Goal: Task Accomplishment & Management: Complete application form

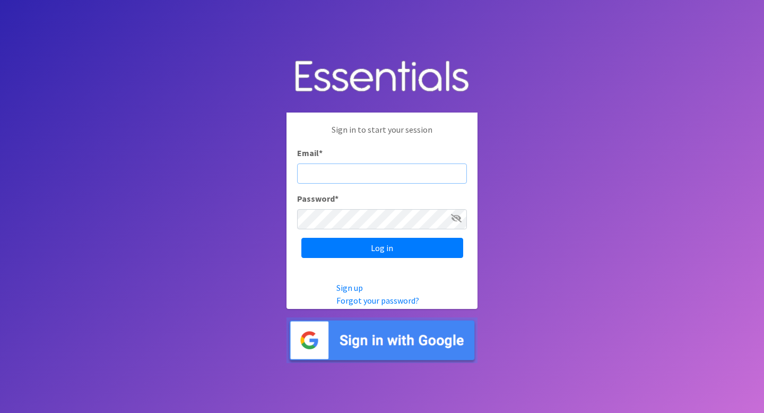
type input "diaperbank@jlno.org"
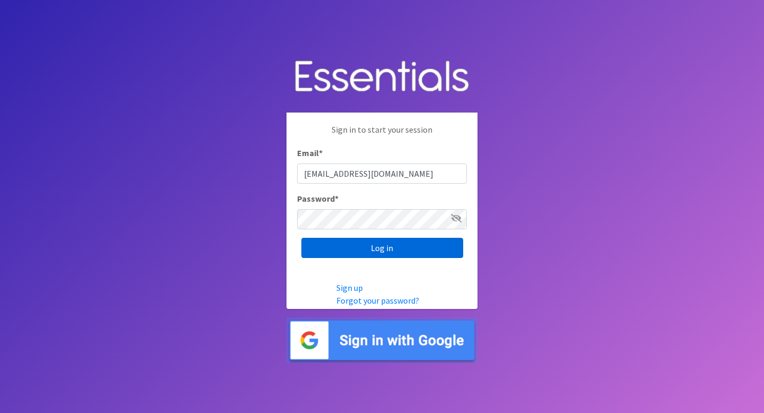
click at [370, 256] on input "Log in" at bounding box center [382, 248] width 162 height 20
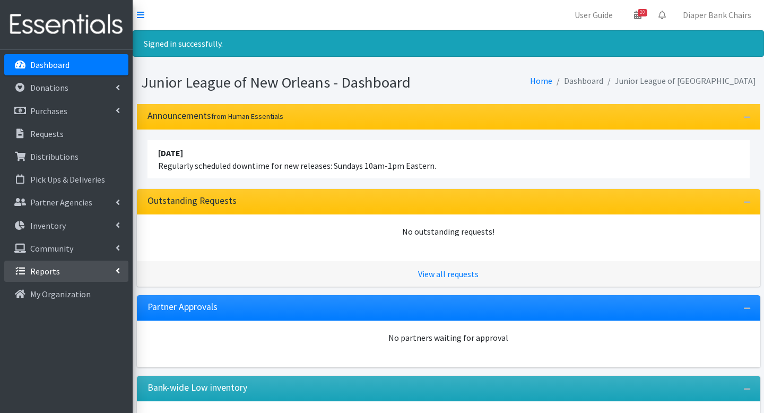
click at [65, 268] on link "Reports" at bounding box center [66, 270] width 124 height 21
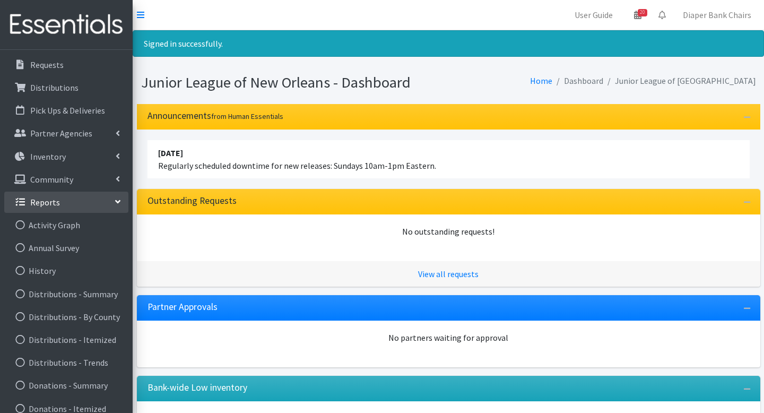
scroll to position [77, 0]
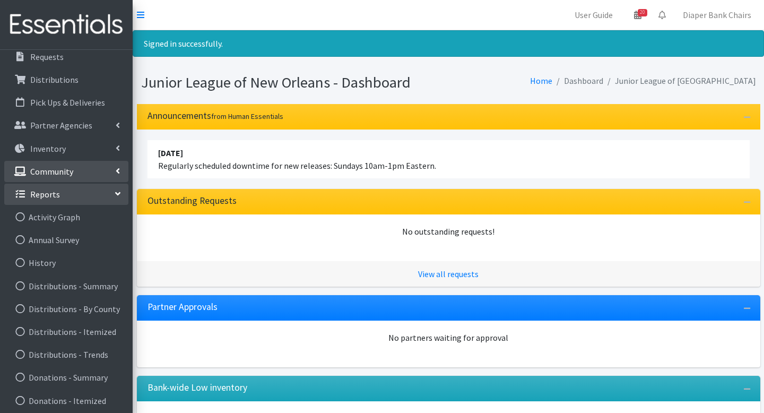
click at [73, 171] on link "Community" at bounding box center [66, 171] width 124 height 21
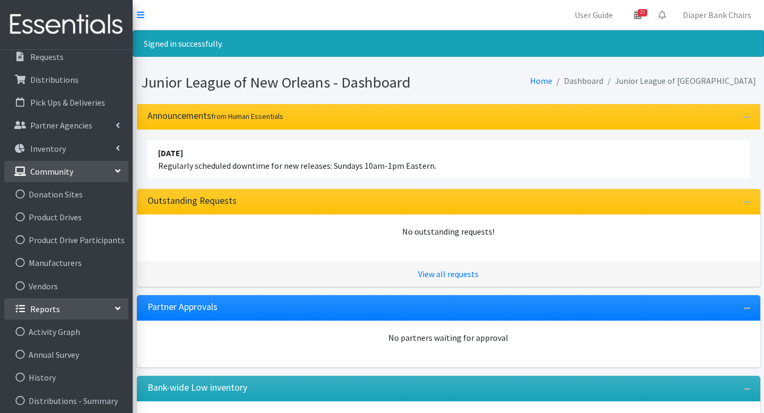
click at [70, 169] on p "Community" at bounding box center [51, 171] width 43 height 11
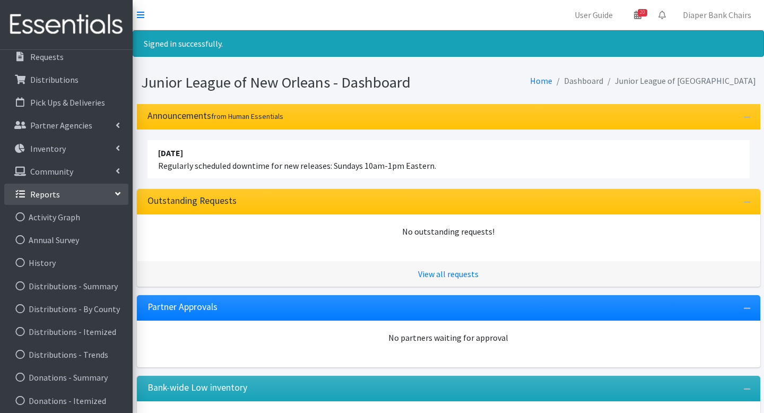
click at [59, 201] on link "Reports" at bounding box center [66, 193] width 124 height 21
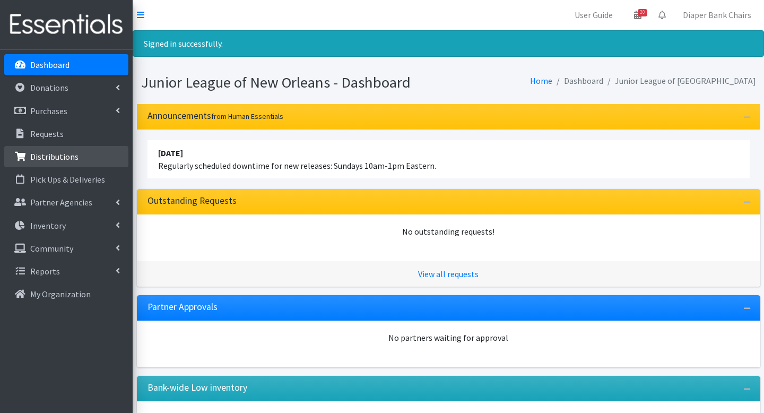
click at [55, 150] on link "Distributions" at bounding box center [66, 156] width 124 height 21
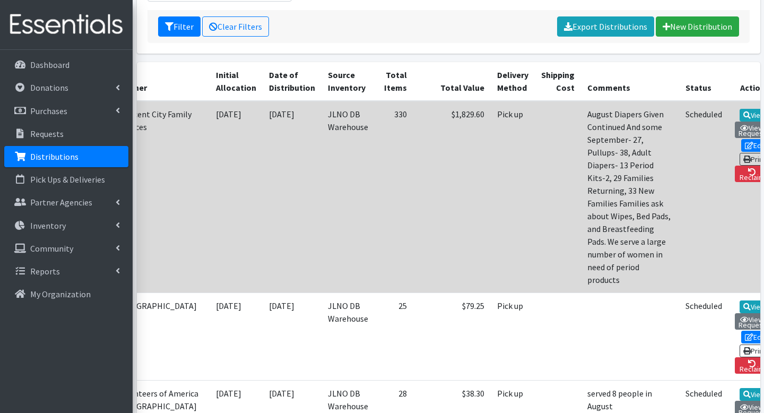
scroll to position [0, 76]
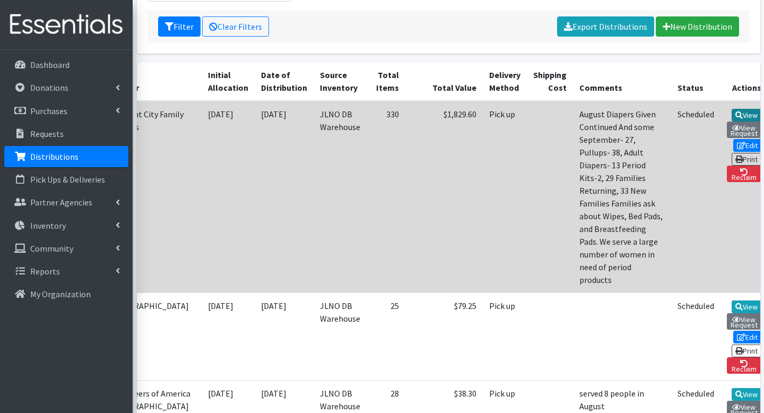
click at [738, 112] on link "View" at bounding box center [746, 115] width 30 height 13
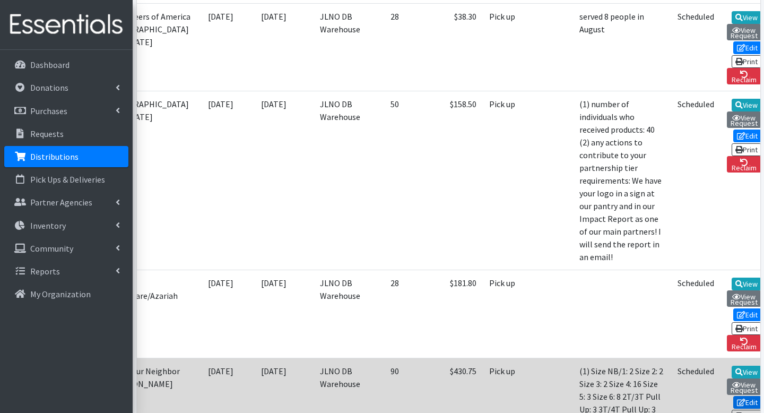
click at [738, 396] on link "Edit" at bounding box center [747, 402] width 29 height 13
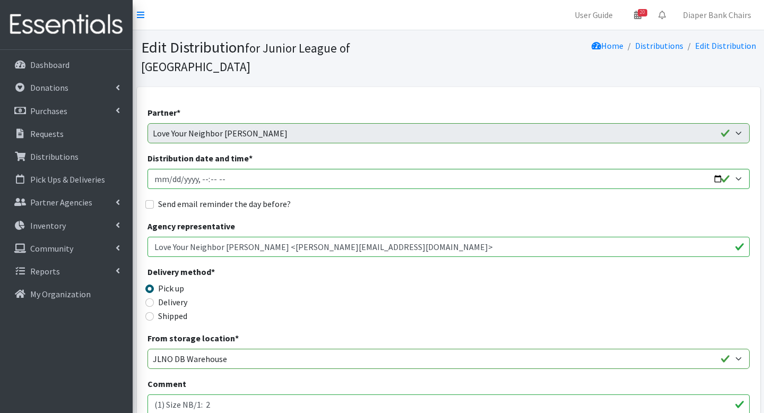
click at [148, 197] on div "Send email reminder the day before?" at bounding box center [448, 203] width 602 height 13
click at [149, 200] on input "Send email reminder the day before?" at bounding box center [149, 204] width 8 height 8
checkbox input "true"
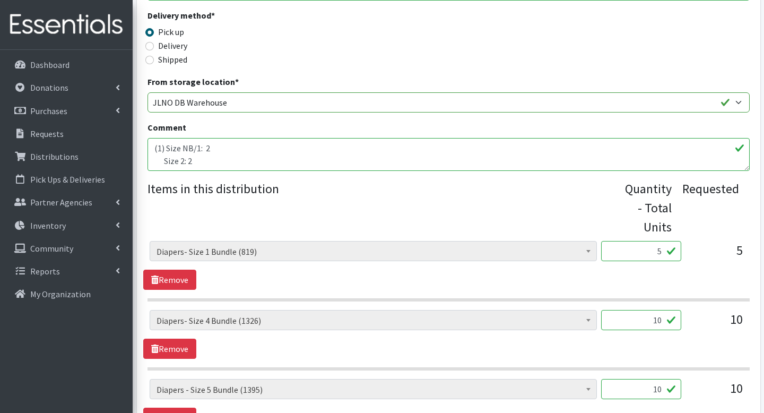
scroll to position [608, 0]
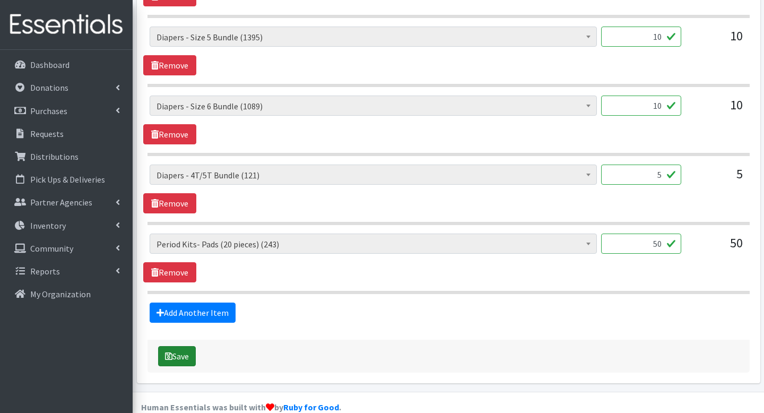
click at [187, 346] on button "Save" at bounding box center [177, 356] width 38 height 20
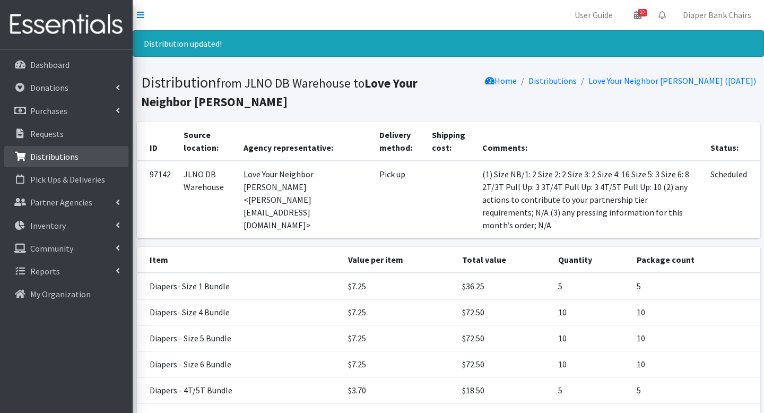
click at [66, 156] on p "Distributions" at bounding box center [54, 156] width 48 height 11
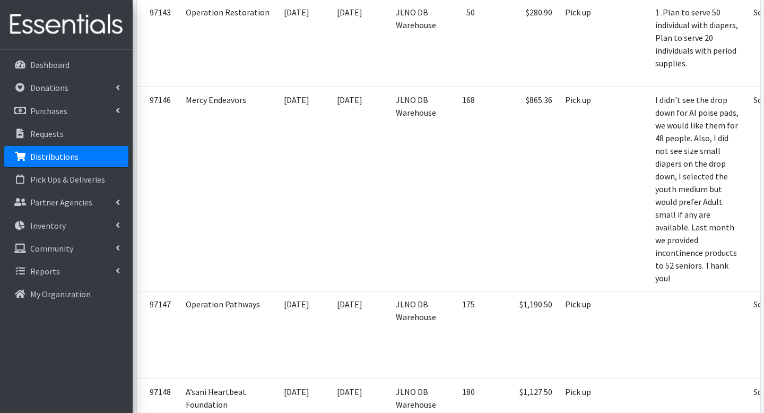
scroll to position [1127, 0]
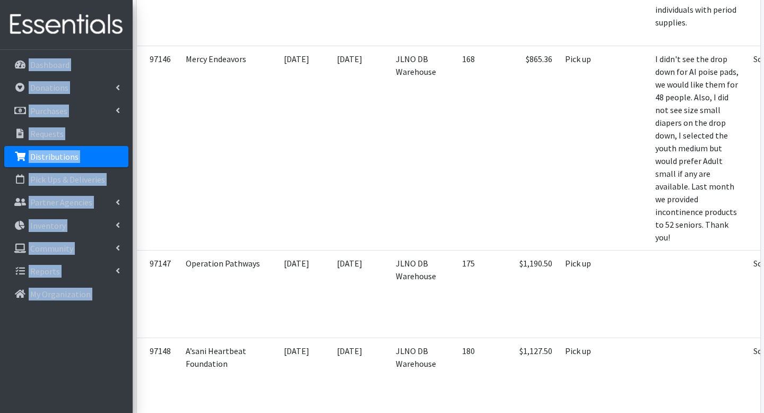
drag, startPoint x: 133, startPoint y: 10, endPoint x: 99, endPoint y: 13, distance: 34.6
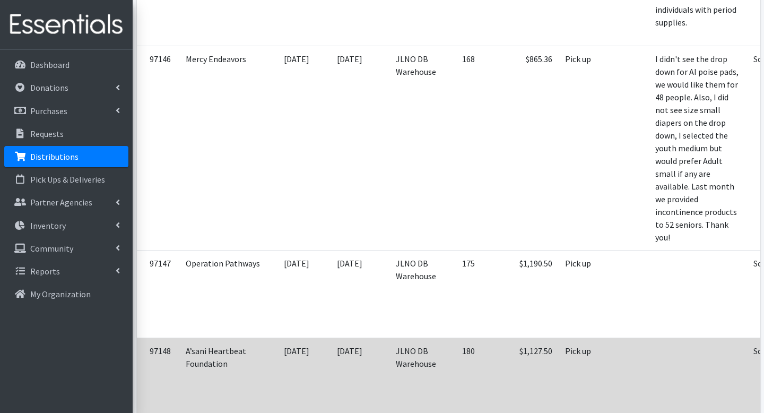
click at [172, 338] on td "97148" at bounding box center [158, 381] width 42 height 87
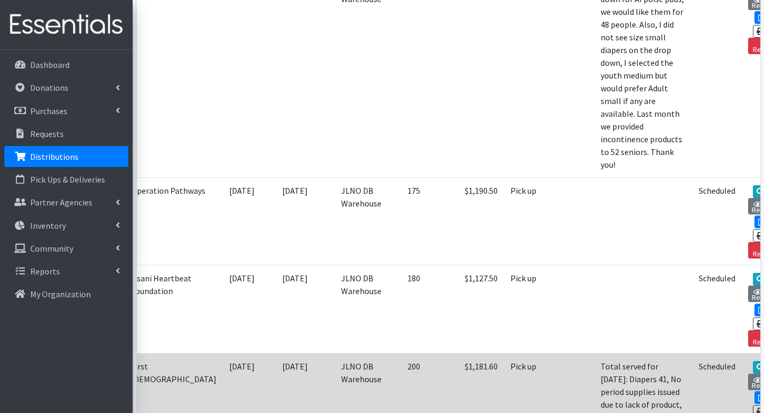
scroll to position [0, 76]
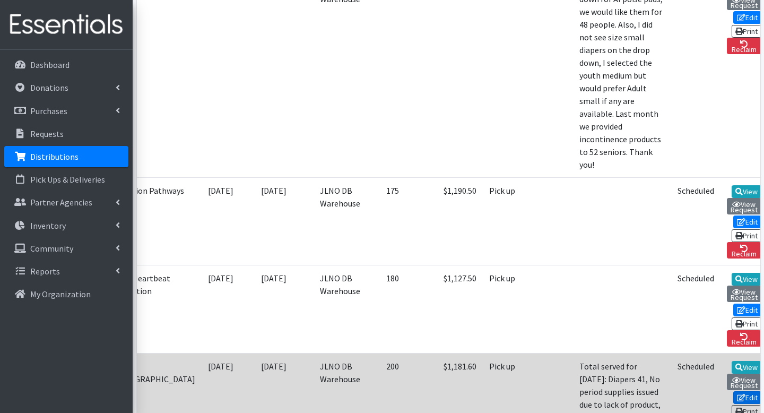
click at [738, 391] on link "Edit" at bounding box center [747, 397] width 29 height 13
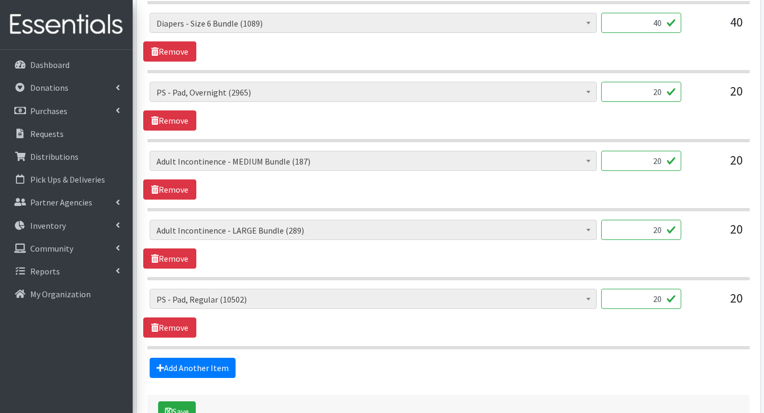
scroll to position [623, 0]
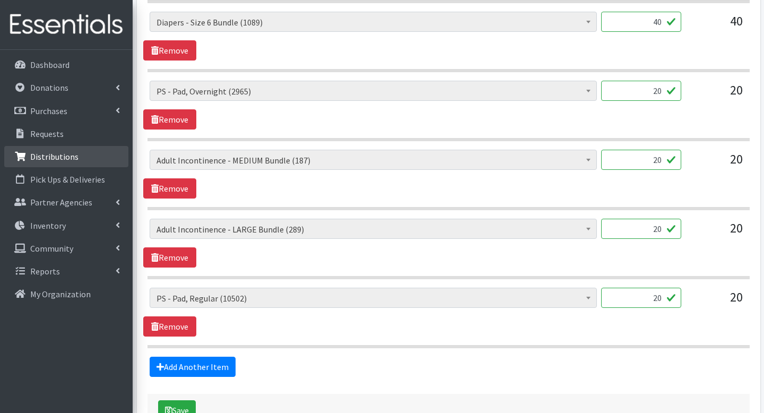
click at [48, 159] on p "Distributions" at bounding box center [54, 156] width 48 height 11
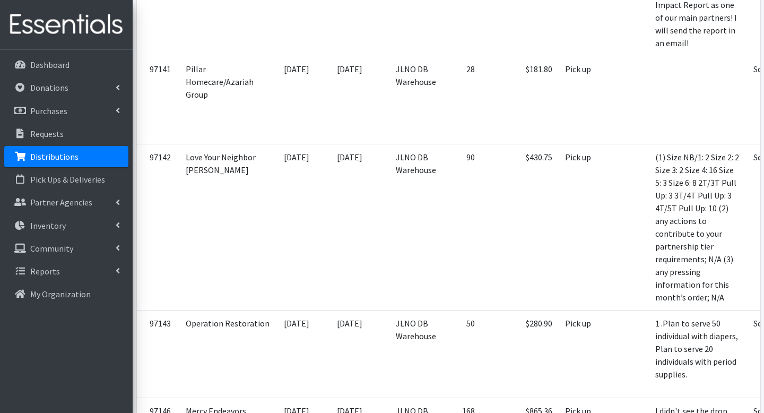
scroll to position [0, 76]
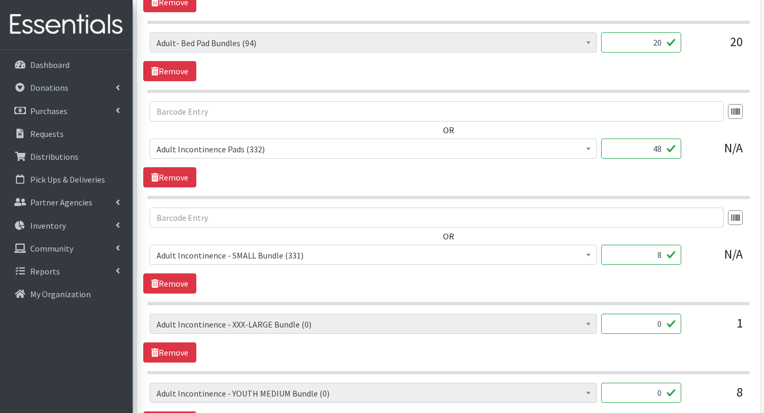
scroll to position [697, 0]
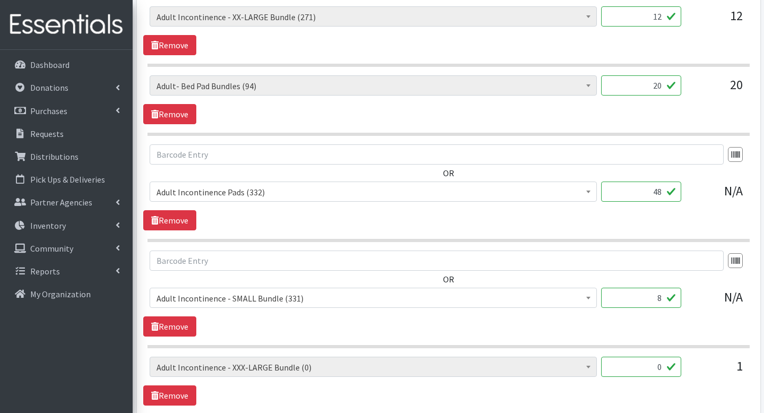
drag, startPoint x: 651, startPoint y: 176, endPoint x: 668, endPoint y: 176, distance: 16.4
click at [668, 181] on input "48" at bounding box center [641, 191] width 80 height 20
type input "30"
click at [595, 196] on div "OR AI- Guards (mens) (275) AI- Other (104) AI- Youth L (387) AI- Youth M (0) AI…" at bounding box center [448, 187] width 610 height 86
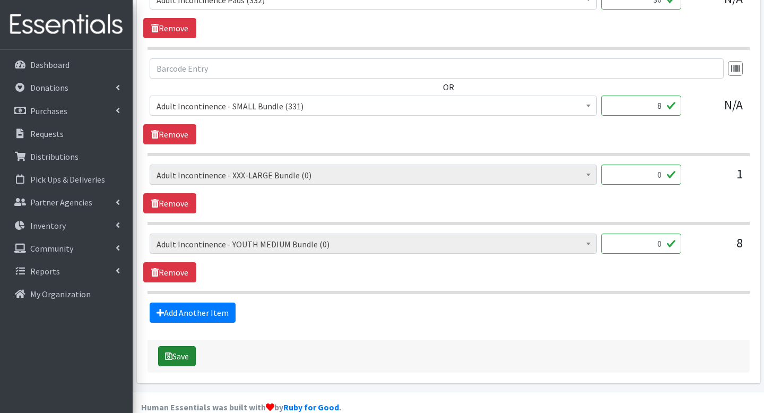
click at [177, 346] on button "Save" at bounding box center [177, 356] width 38 height 20
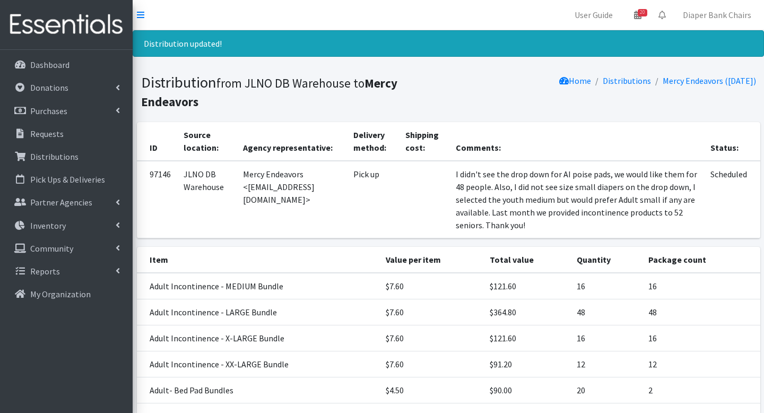
scroll to position [150, 0]
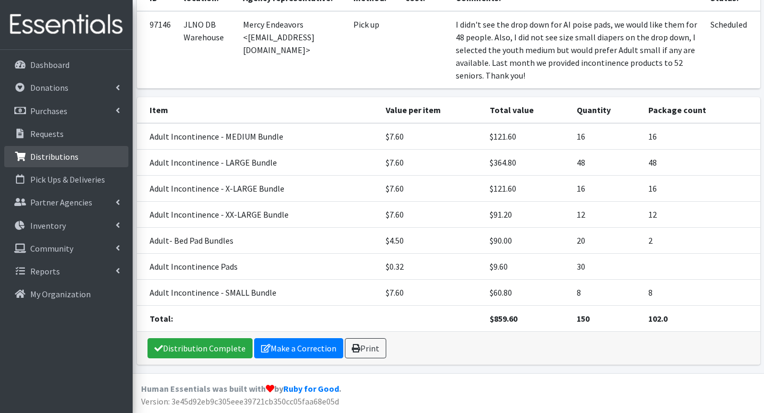
click at [63, 154] on p "Distributions" at bounding box center [54, 156] width 48 height 11
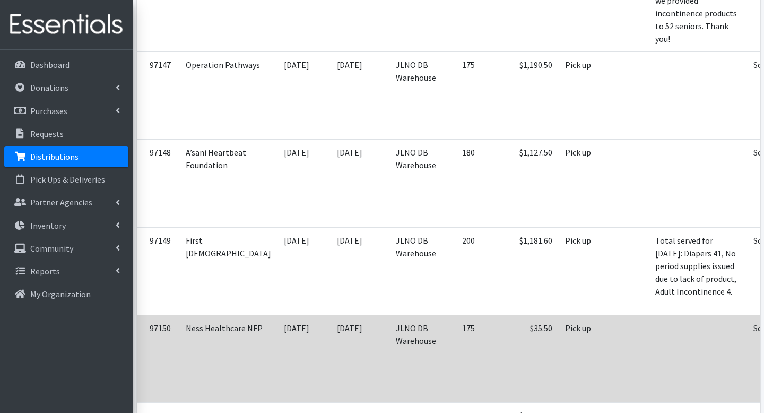
scroll to position [0, 76]
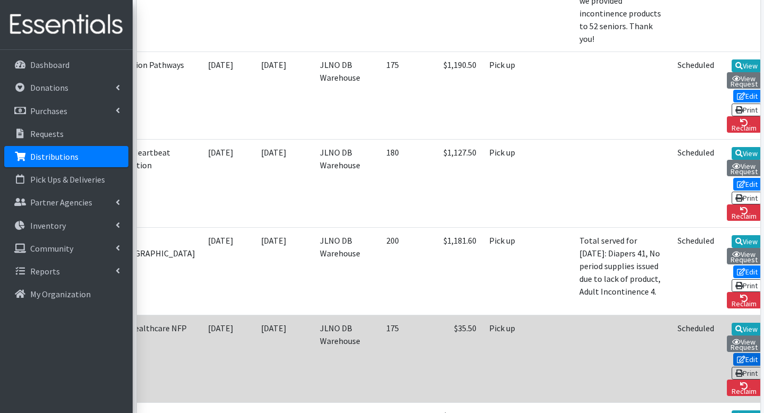
click at [733, 353] on link "Edit" at bounding box center [747, 359] width 29 height 13
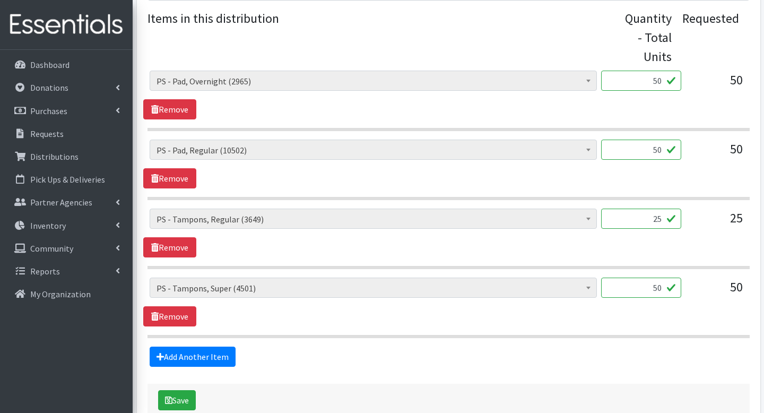
scroll to position [411, 0]
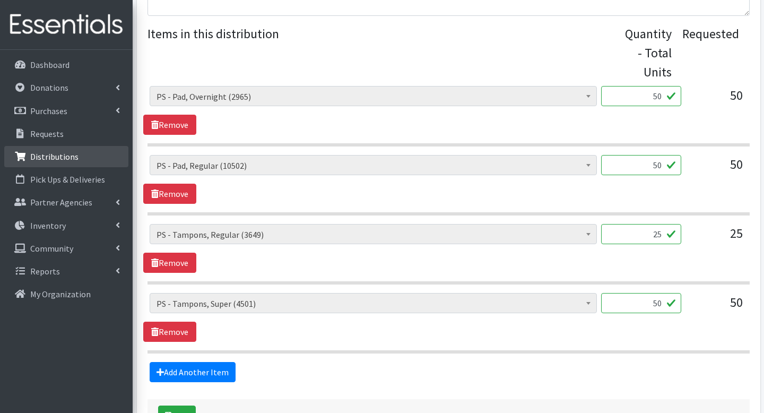
click at [42, 162] on link "Distributions" at bounding box center [66, 156] width 124 height 21
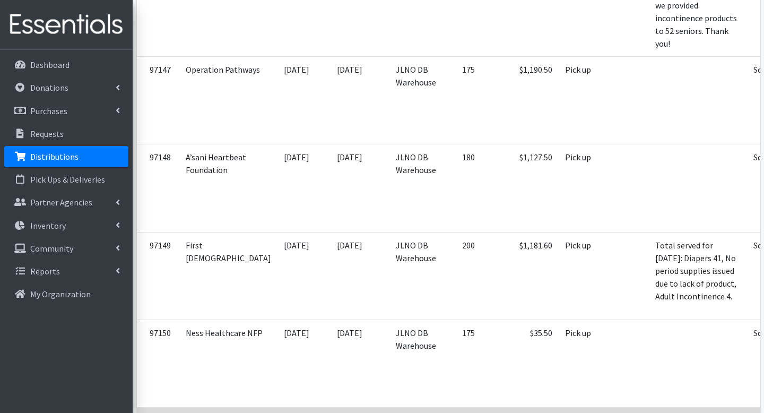
scroll to position [0, 76]
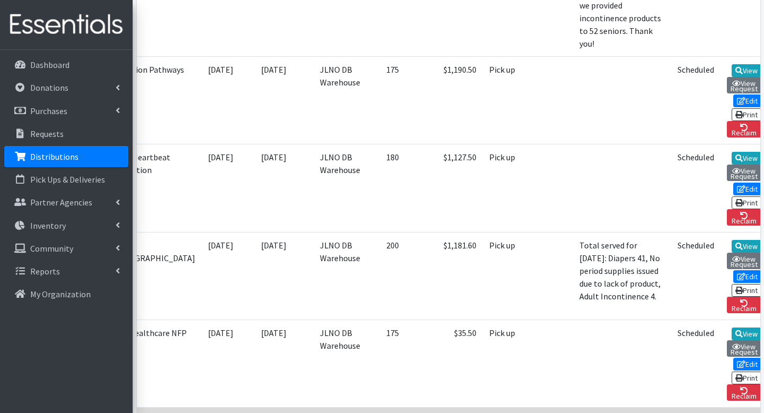
click at [732, 412] on link "View" at bounding box center [746, 421] width 30 height 13
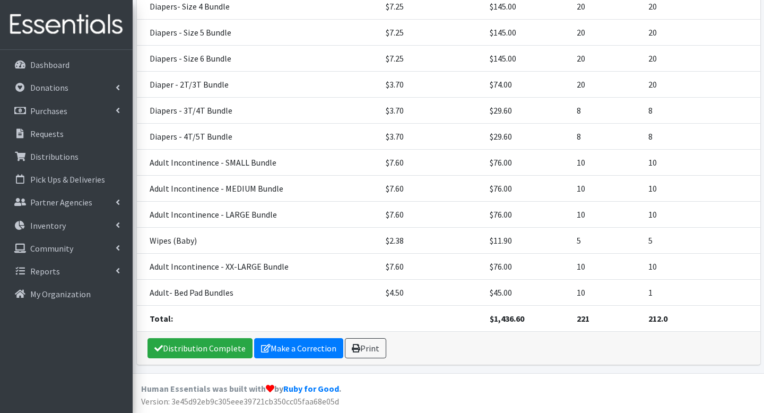
scroll to position [284, 0]
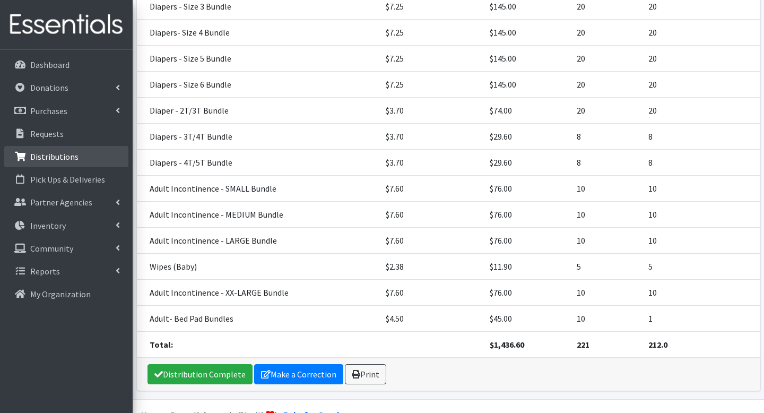
click at [52, 149] on link "Distributions" at bounding box center [66, 156] width 124 height 21
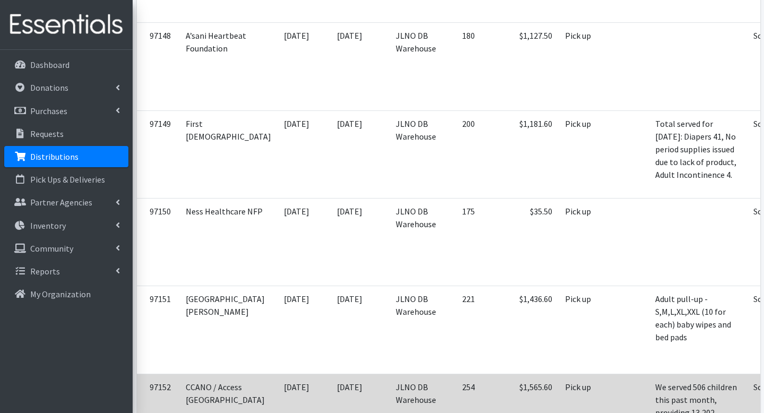
scroll to position [0, 76]
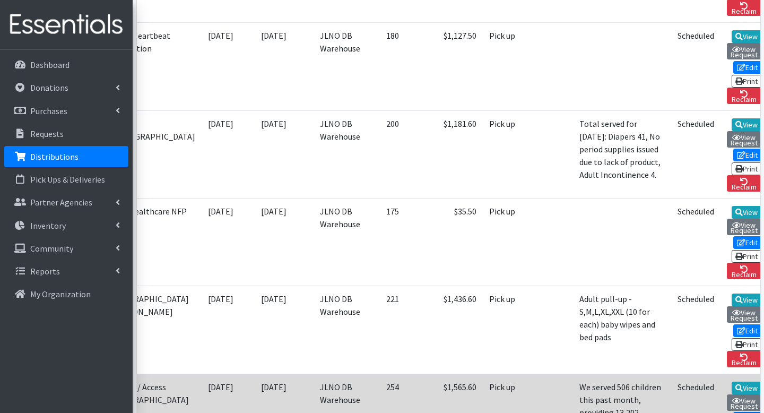
click at [733, 411] on link "Edit" at bounding box center [747, 417] width 29 height 13
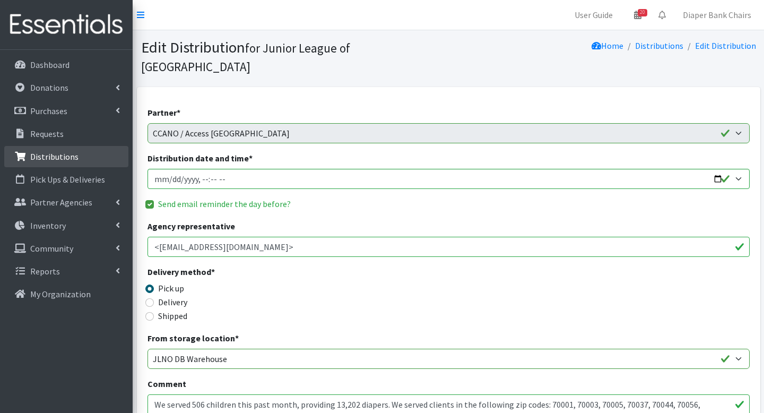
click at [65, 161] on p "Distributions" at bounding box center [54, 156] width 48 height 11
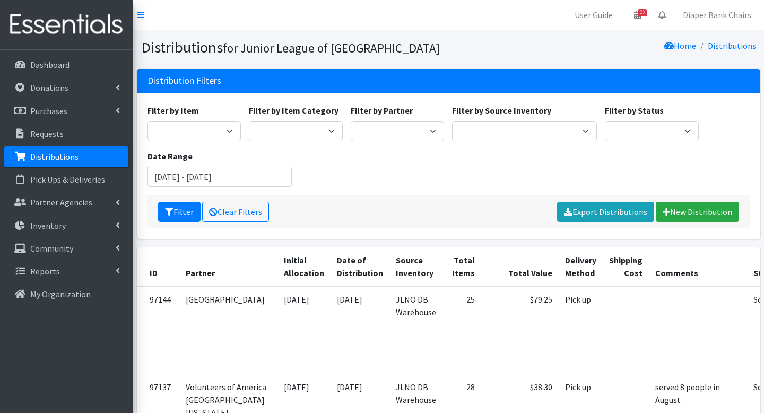
click at [58, 155] on p "Distributions" at bounding box center [54, 156] width 48 height 11
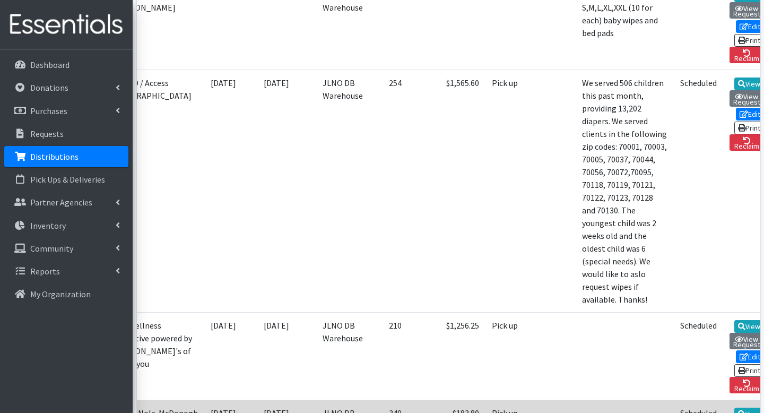
scroll to position [0, 76]
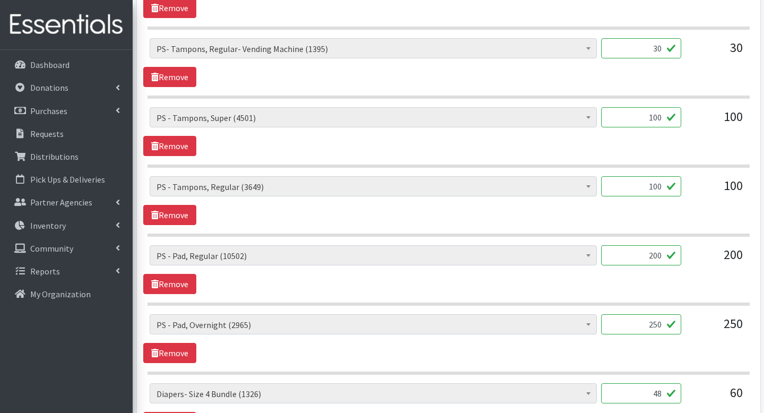
scroll to position [533, 0]
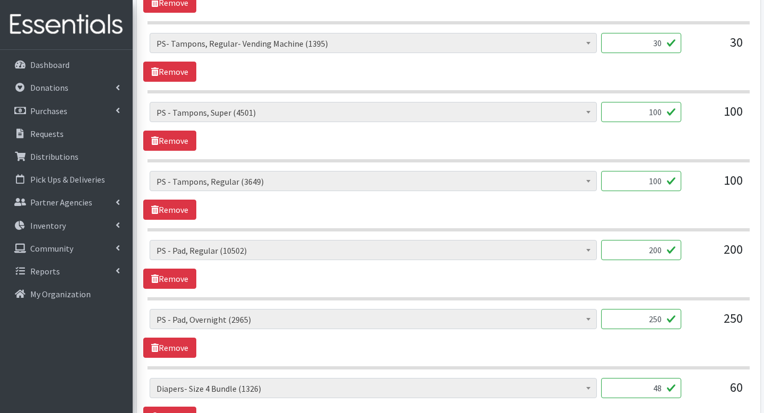
drag, startPoint x: 645, startPoint y: 236, endPoint x: 704, endPoint y: 236, distance: 58.9
click at [704, 240] on div "AI- Guards (mens) (275) AI- Other (104) AI- Youth L (387) AI- Youth M (0) AI- Y…" at bounding box center [448, 254] width 597 height 29
type input "100"
drag, startPoint x: 644, startPoint y: 297, endPoint x: 690, endPoint y: 302, distance: 46.3
click at [690, 309] on div "AI- Guards (mens) (275) AI- Other (104) AI- Youth L (387) AI- Youth M (0) AI- Y…" at bounding box center [448, 323] width 597 height 29
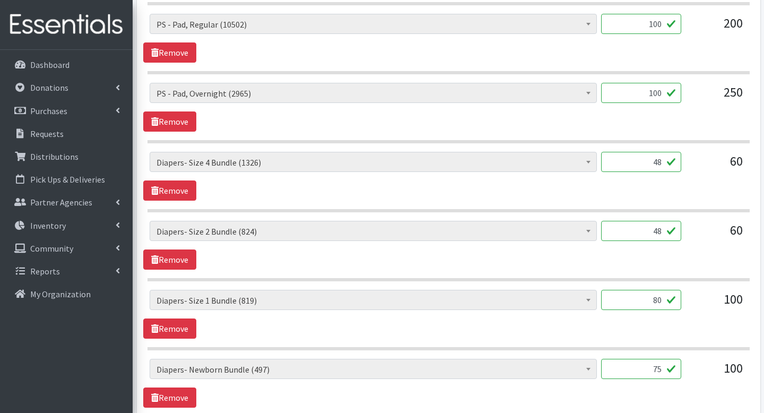
scroll to position [759, 0]
type input "100"
drag, startPoint x: 652, startPoint y: 286, endPoint x: 681, endPoint y: 286, distance: 29.2
click at [681, 289] on div "AI- Guards (mens) (275) AI- Other (104) AI- Youth L (387) AI- Youth M (0) AI- Y…" at bounding box center [448, 303] width 597 height 29
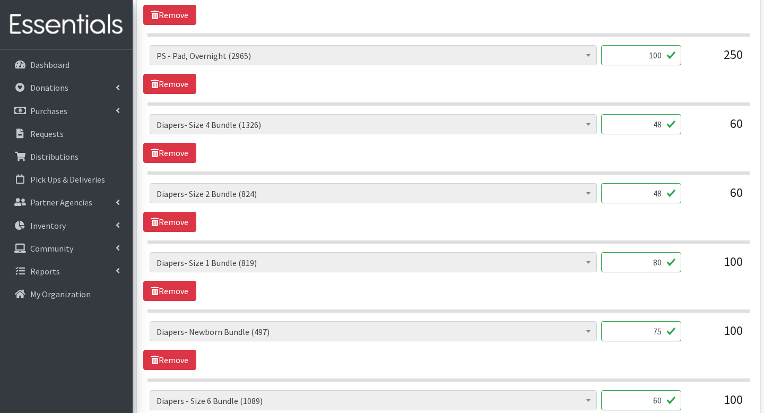
type input "8"
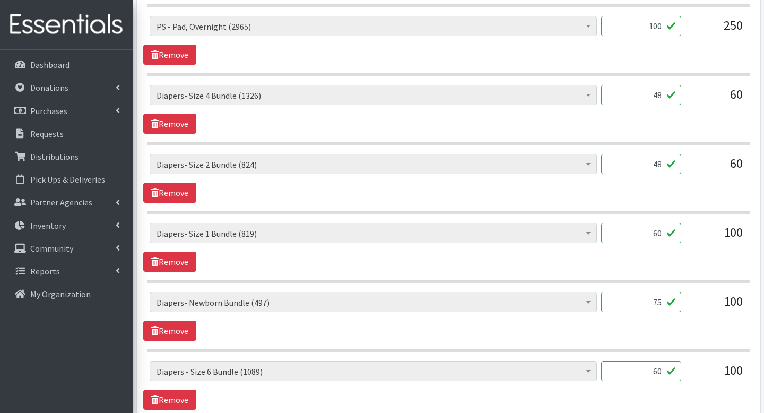
scroll to position [851, 0]
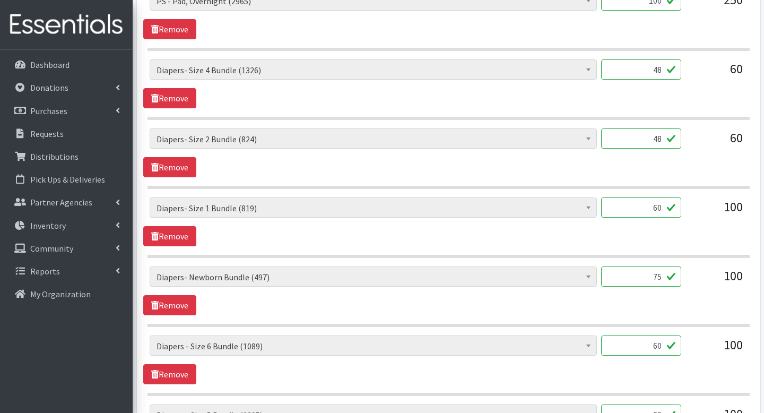
type input "60"
drag, startPoint x: 648, startPoint y: 261, endPoint x: 677, endPoint y: 261, distance: 28.6
click at [677, 266] on input "75" at bounding box center [641, 276] width 80 height 20
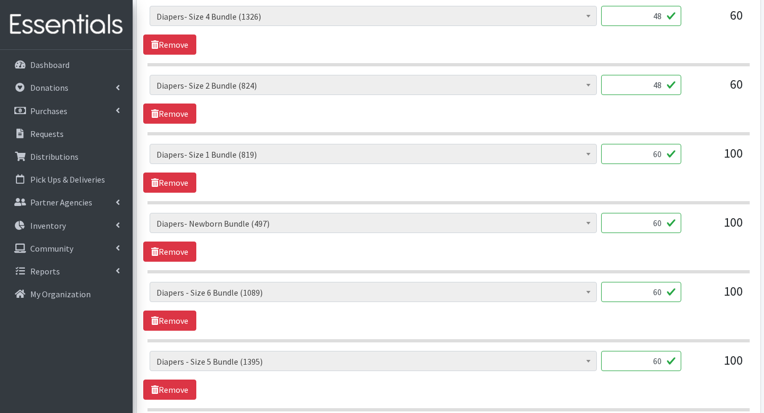
scroll to position [905, 0]
type input "60"
drag, startPoint x: 650, startPoint y: 275, endPoint x: 665, endPoint y: 275, distance: 14.8
click at [665, 281] on input "60" at bounding box center [641, 291] width 80 height 20
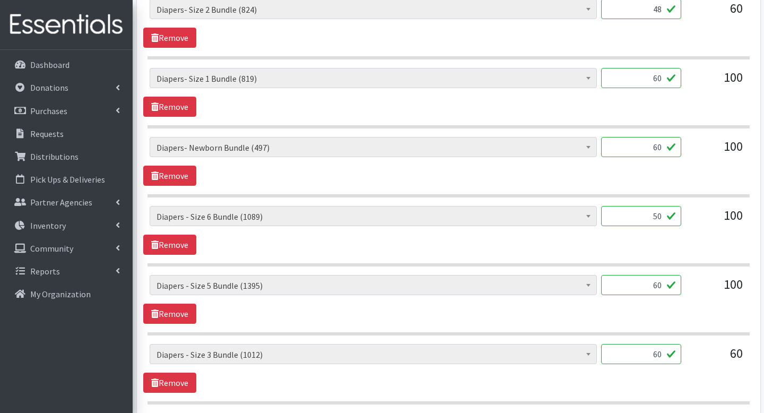
scroll to position [983, 0]
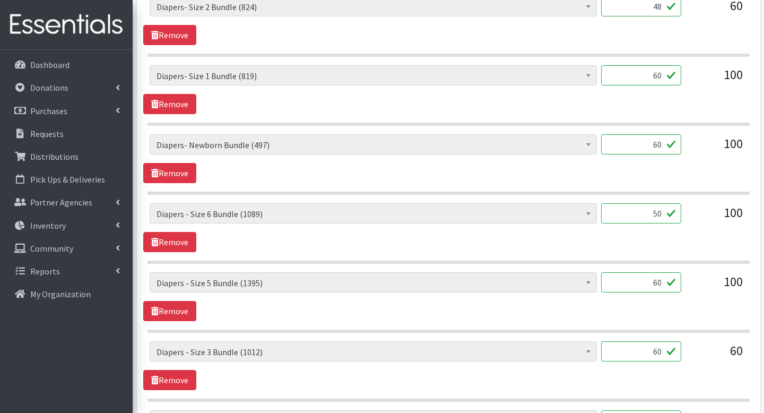
type input "50"
drag, startPoint x: 652, startPoint y: 266, endPoint x: 675, endPoint y: 266, distance: 23.3
click at [675, 272] on input "60" at bounding box center [641, 282] width 80 height 20
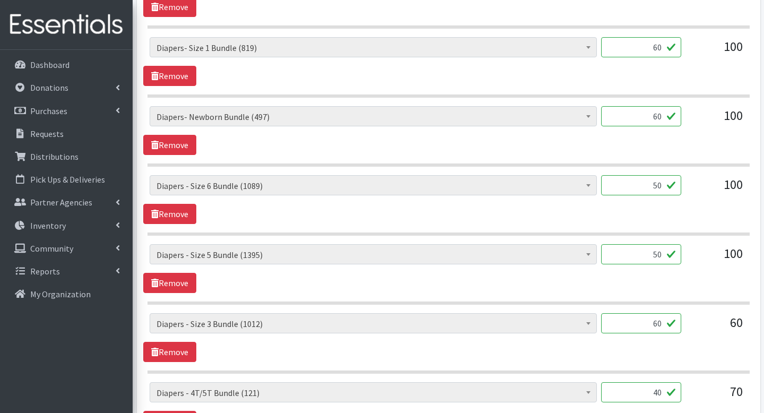
scroll to position [1015, 0]
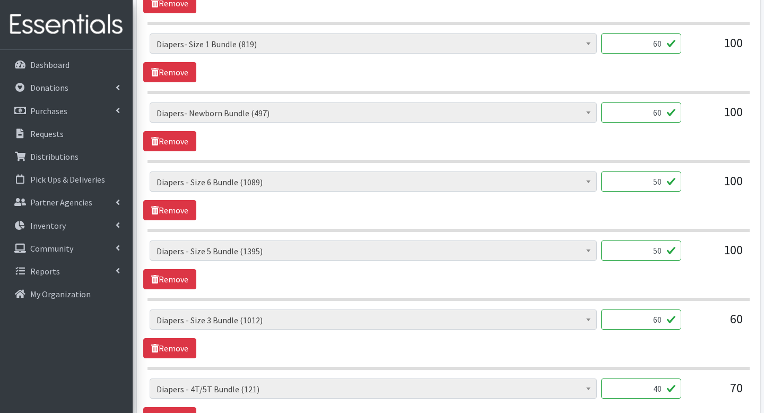
type input "50"
drag, startPoint x: 654, startPoint y: 300, endPoint x: 686, endPoint y: 300, distance: 31.8
click at [686, 309] on div "AI- Guards (mens) (275) AI- Other (104) AI- Youth L (387) AI- Youth M (0) AI- Y…" at bounding box center [448, 323] width 597 height 29
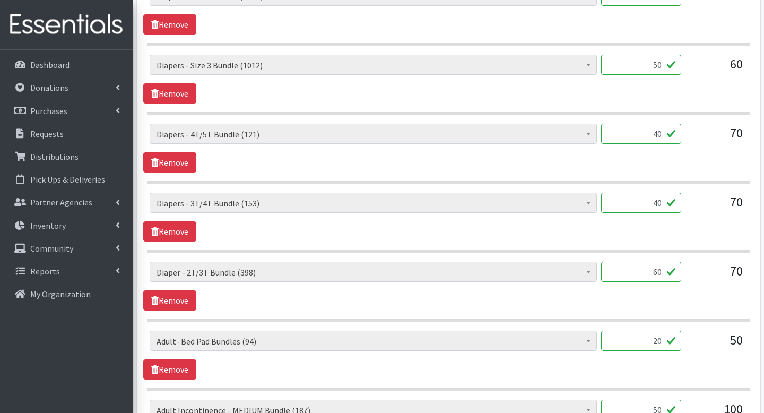
scroll to position [1277, 0]
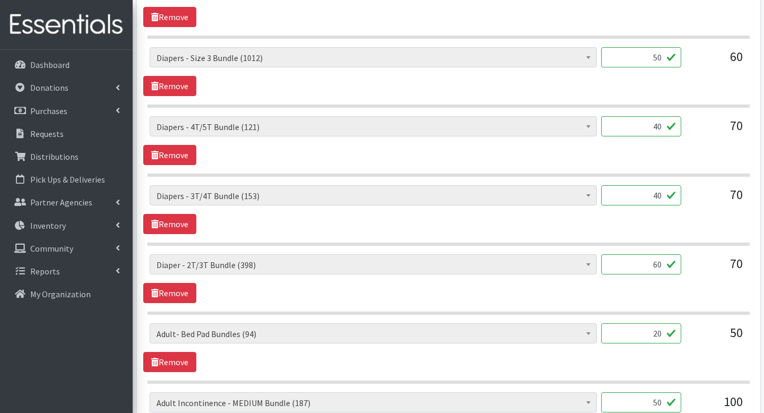
type input "50"
drag, startPoint x: 657, startPoint y: 247, endPoint x: 671, endPoint y: 247, distance: 13.8
click at [671, 254] on input "60" at bounding box center [641, 264] width 80 height 20
click at [651, 254] on input "60" at bounding box center [641, 264] width 80 height 20
drag, startPoint x: 651, startPoint y: 247, endPoint x: 668, endPoint y: 247, distance: 17.0
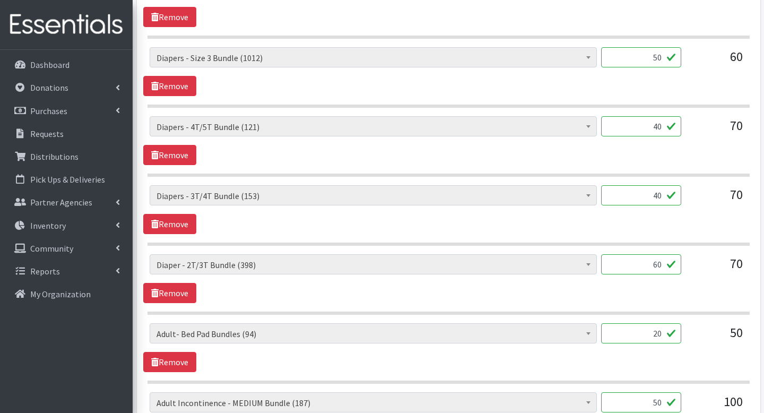
click at [668, 254] on input "60" at bounding box center [641, 264] width 80 height 20
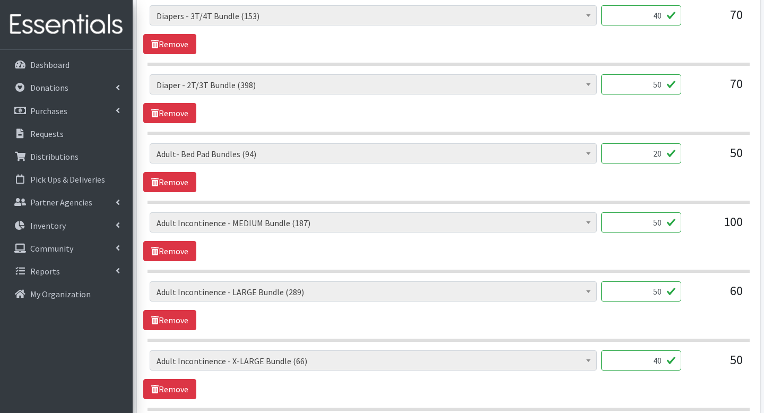
scroll to position [1456, 0]
type input "50"
drag, startPoint x: 648, startPoint y: 208, endPoint x: 666, endPoint y: 208, distance: 17.5
click at [666, 213] on input "50" at bounding box center [641, 223] width 80 height 20
type input "10"
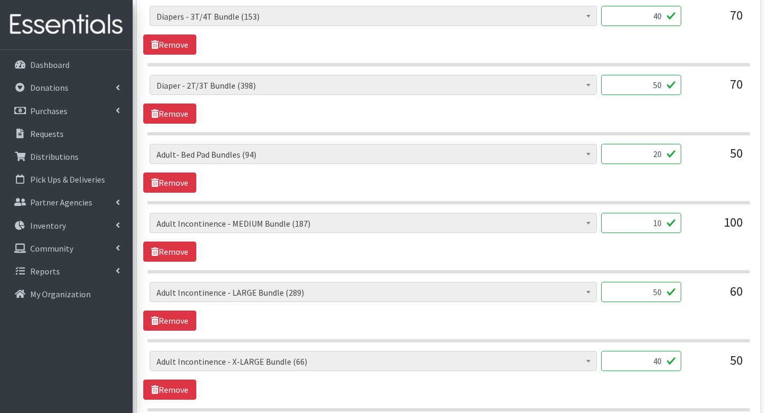
click at [673, 282] on input "50" at bounding box center [641, 292] width 80 height 20
drag, startPoint x: 655, startPoint y: 273, endPoint x: 682, endPoint y: 273, distance: 27.6
click at [682, 282] on div "AI- Guards (mens) (275) AI- Other (104) AI- Youth L (387) AI- Youth M (0) AI- Y…" at bounding box center [448, 296] width 597 height 29
type input "10"
drag, startPoint x: 650, startPoint y: 344, endPoint x: 685, endPoint y: 343, distance: 35.0
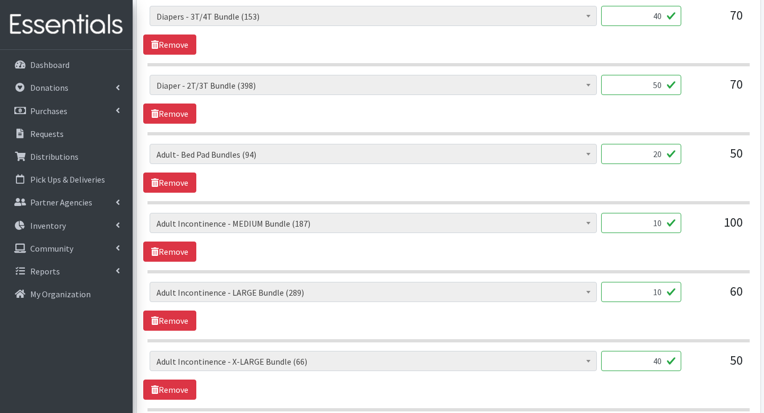
click at [685, 350] on div "AI- Guards (mens) (275) AI- Other (104) AI- Youth L (387) AI- Youth M (0) AI- Y…" at bounding box center [448, 364] width 597 height 29
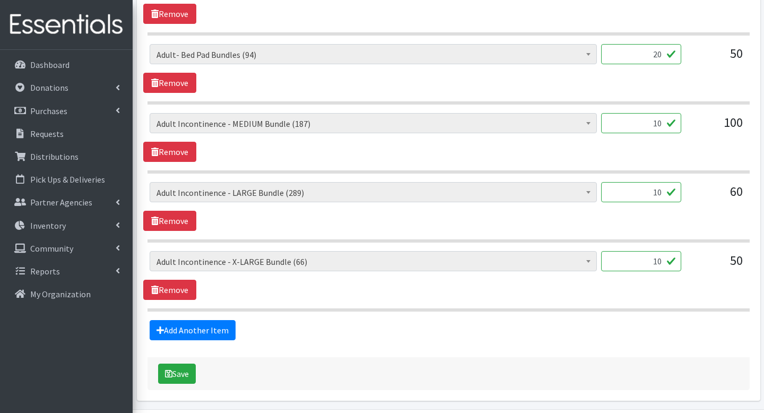
scroll to position [1573, 0]
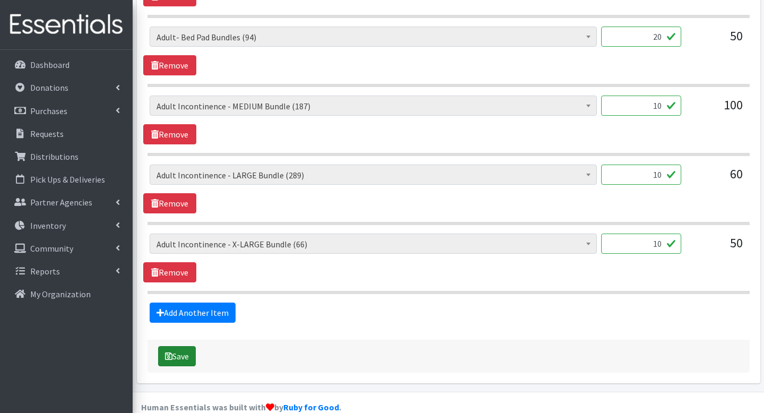
type input "10"
click at [180, 346] on button "Save" at bounding box center [177, 356] width 38 height 20
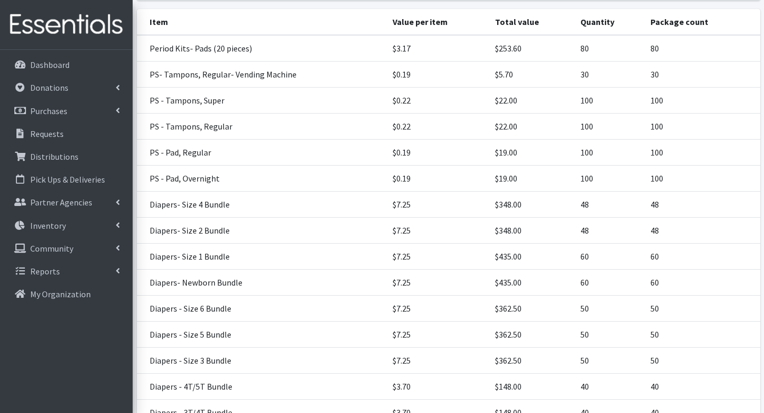
scroll to position [487, 0]
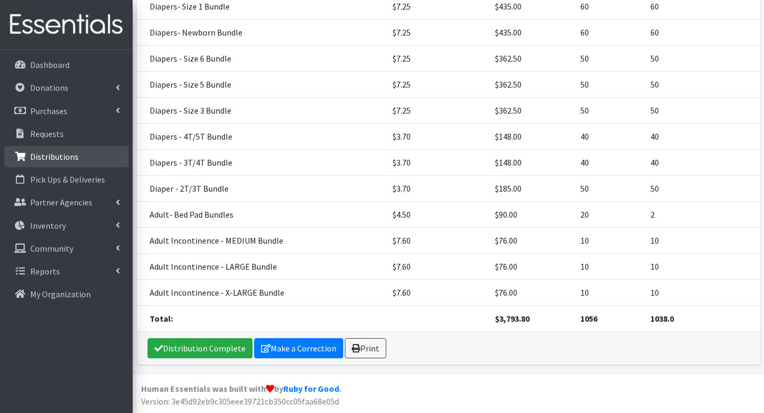
click at [37, 165] on link "Distributions" at bounding box center [66, 156] width 124 height 21
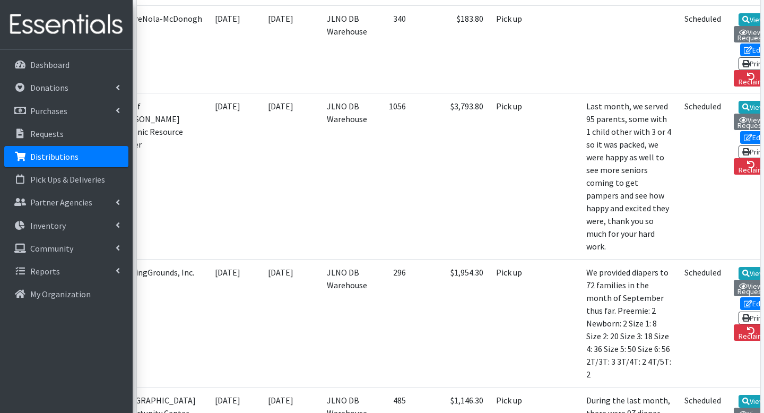
scroll to position [0, 76]
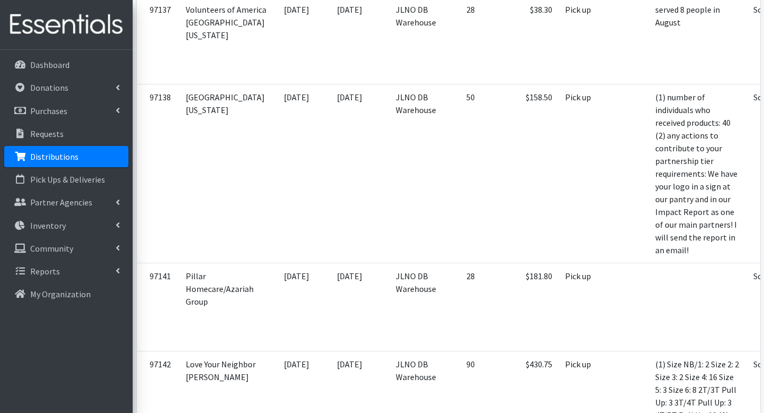
scroll to position [0, 0]
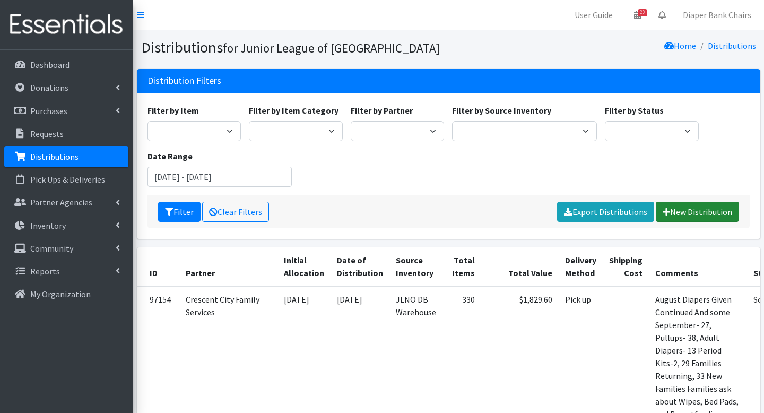
click at [690, 210] on link "New Distribution" at bounding box center [696, 211] width 83 height 20
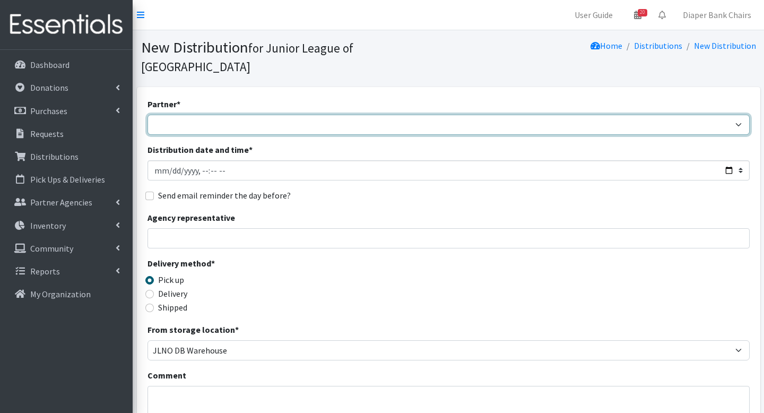
click at [245, 115] on select "A’sani Heartbeat Foundation CCANO / Access Pregnancy Center City of [PERSON_NAM…" at bounding box center [448, 125] width 602 height 20
select select "5755"
click at [147, 115] on select "A’sani Heartbeat Foundation CCANO / Access Pregnancy Center City of [PERSON_NAM…" at bounding box center [448, 125] width 602 height 20
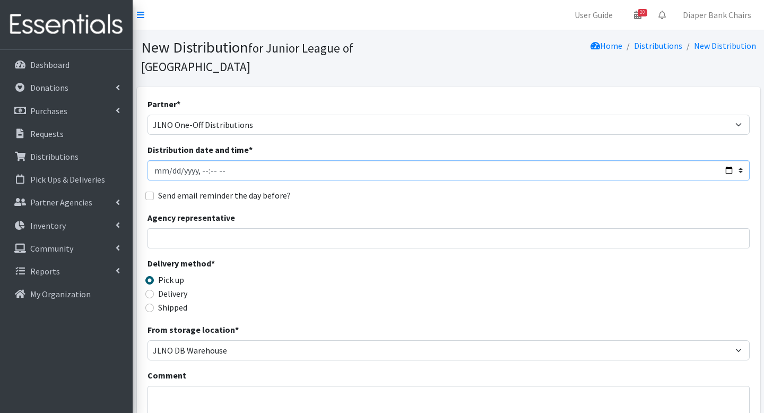
click at [728, 160] on input "Distribution date and time *" at bounding box center [448, 170] width 602 height 20
type input "[DATE]T23:59"
click at [402, 211] on div "Agency representative" at bounding box center [448, 229] width 602 height 37
click at [146, 191] on input "Send email reminder the day before?" at bounding box center [149, 195] width 8 height 8
checkbox input "true"
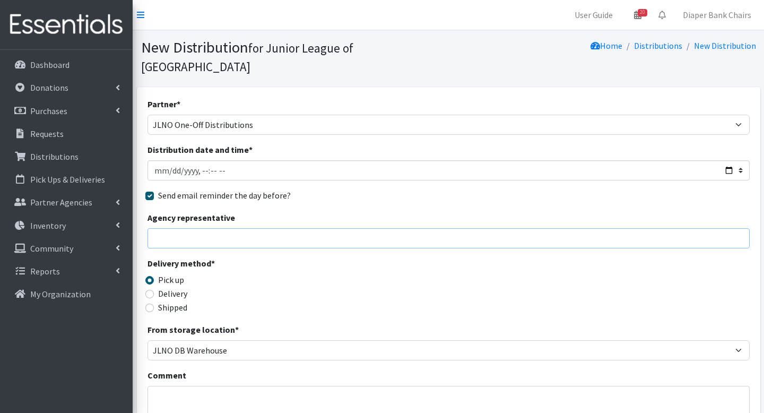
click at [195, 228] on input "Agency representative" at bounding box center [448, 238] width 602 height 20
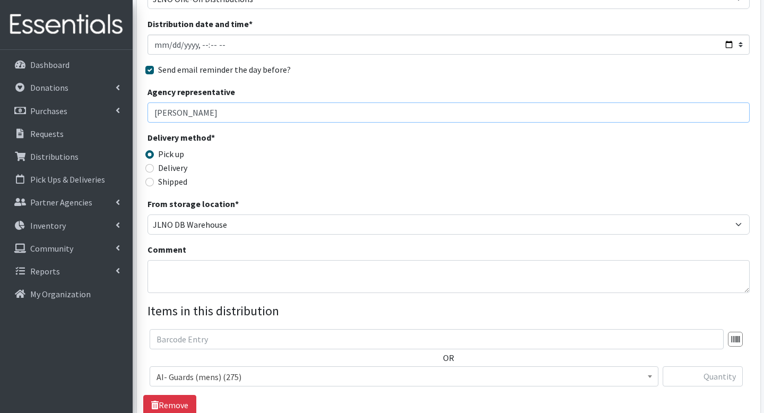
scroll to position [135, 0]
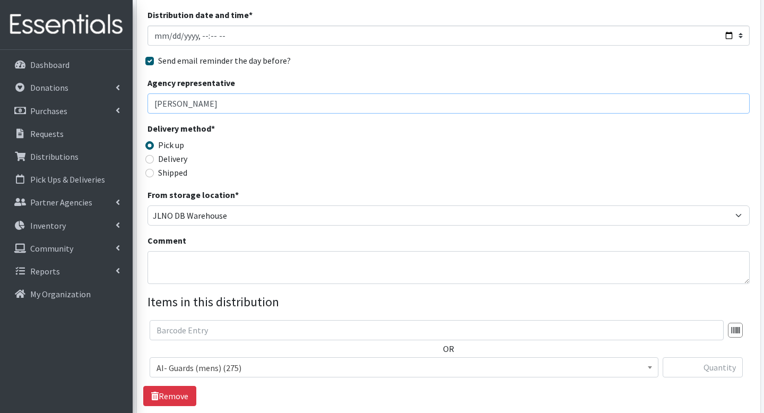
type input "[PERSON_NAME]"
click at [183, 253] on textarea "Comment" at bounding box center [448, 267] width 602 height 33
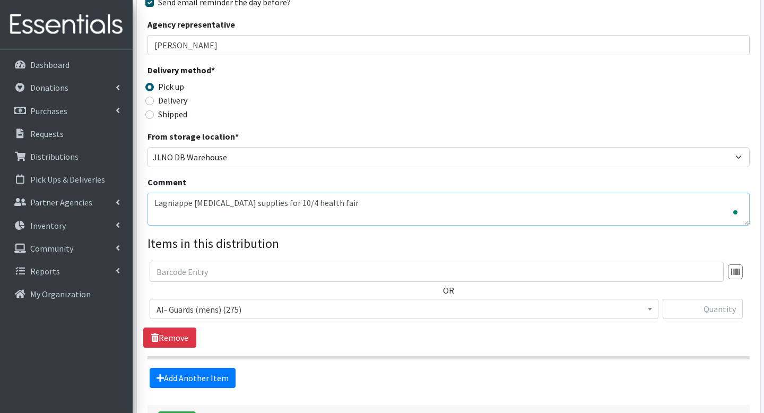
scroll to position [258, 0]
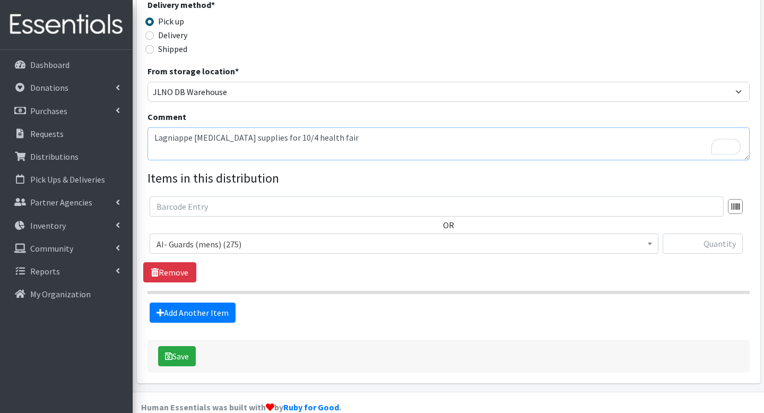
type textarea "Lagniappe [MEDICAL_DATA] supplies for 10/4 health fair"
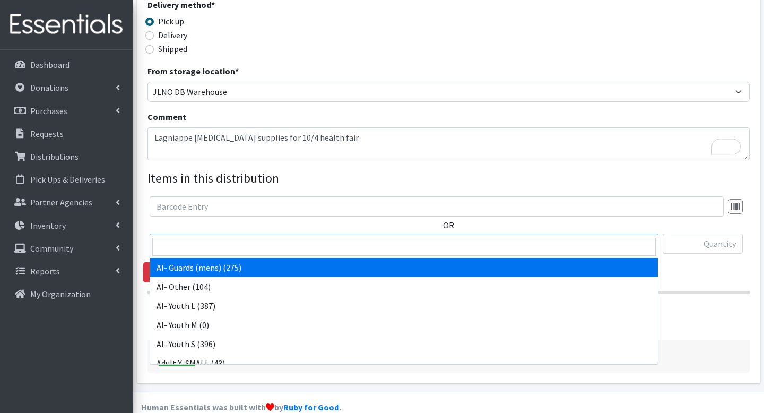
click at [234, 236] on span "AI- Guards (mens) (275)" at bounding box center [403, 243] width 495 height 15
click at [233, 251] on input "search" at bounding box center [403, 247] width 503 height 18
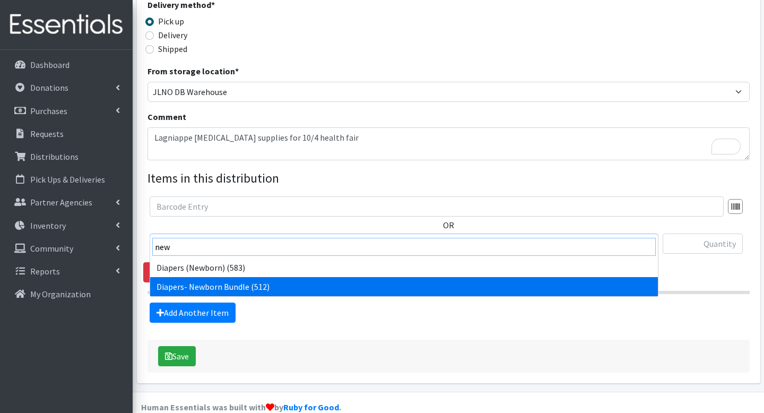
type input "new"
select select "14875"
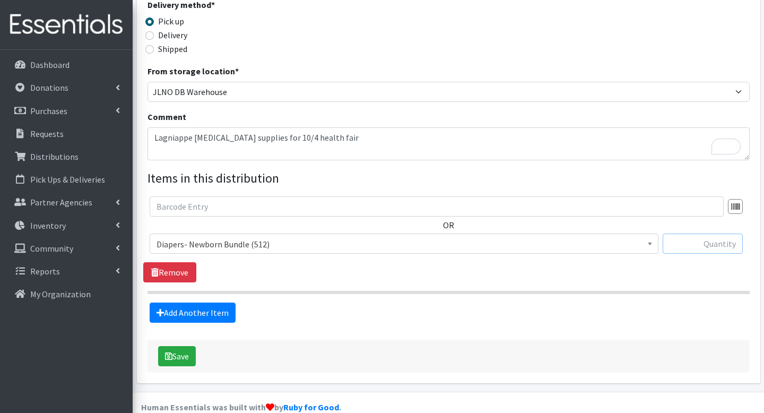
click at [705, 233] on input "text" at bounding box center [702, 243] width 80 height 20
type input "25"
click at [547, 261] on div "OR AI- Guards (mens) (275) AI- Other (104) AI- Youth L (387) AI- Youth M (0) AI…" at bounding box center [448, 239] width 610 height 86
click at [179, 346] on button "Save" at bounding box center [177, 356] width 38 height 20
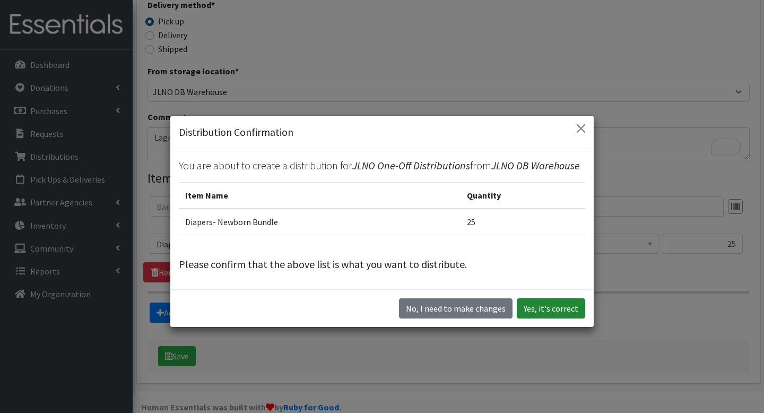
click at [558, 313] on button "Yes, it's correct" at bounding box center [550, 308] width 68 height 20
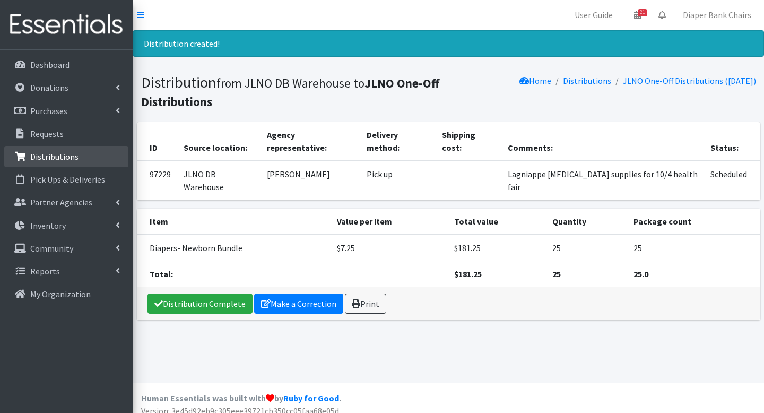
click at [52, 150] on link "Distributions" at bounding box center [66, 156] width 124 height 21
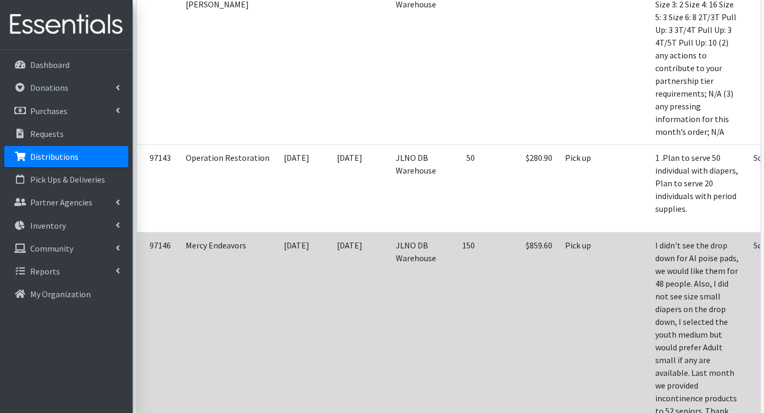
scroll to position [0, 76]
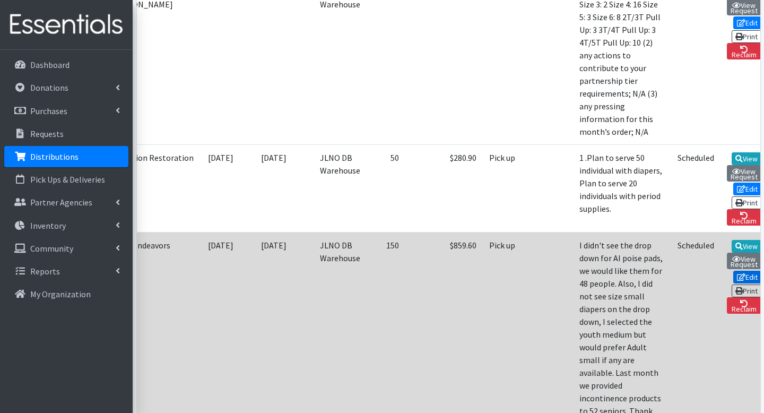
click at [736, 273] on icon at bounding box center [740, 276] width 8 height 7
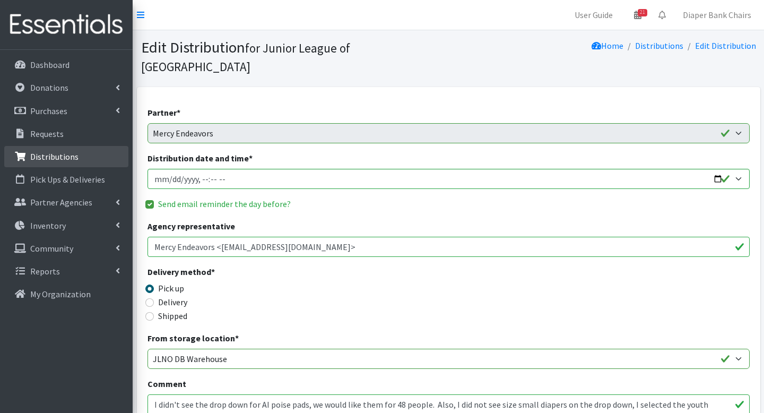
click at [40, 154] on p "Distributions" at bounding box center [54, 156] width 48 height 11
